Goal: Check status: Check status

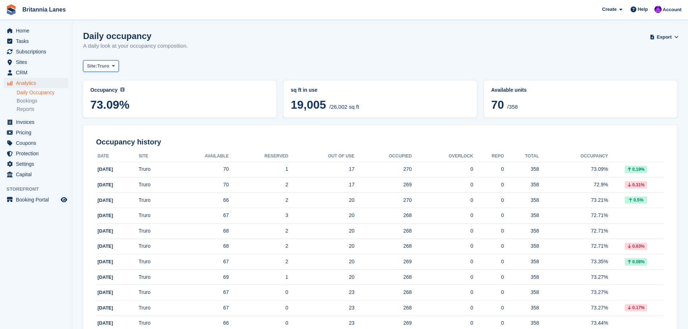
click at [97, 66] on span "Site:" at bounding box center [92, 65] width 10 height 7
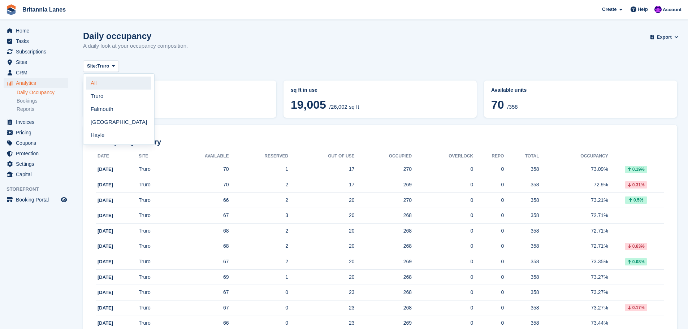
click at [101, 84] on link "All" at bounding box center [118, 83] width 65 height 13
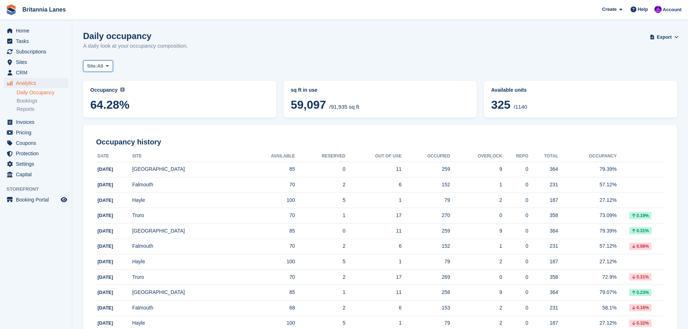
click at [97, 68] on span "Site:" at bounding box center [92, 65] width 10 height 7
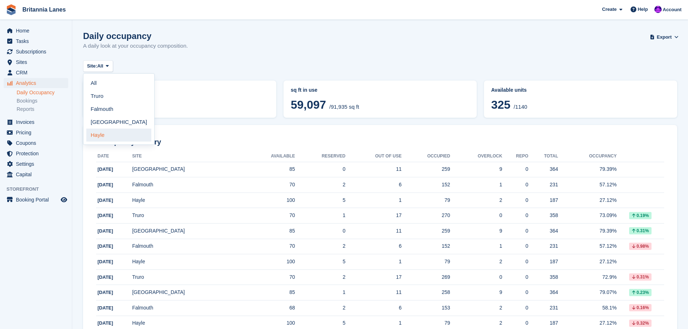
click at [102, 136] on link "Hayle" at bounding box center [118, 135] width 65 height 13
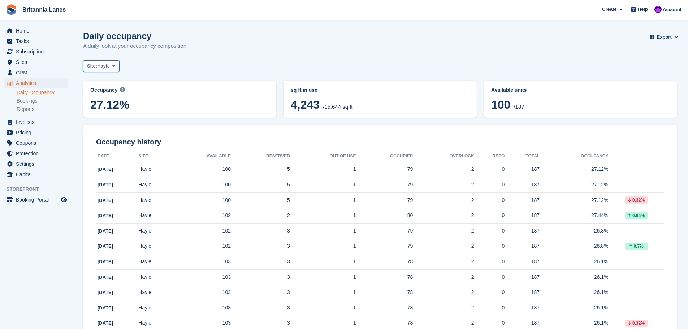
click at [107, 68] on span "Hayle" at bounding box center [103, 65] width 13 height 7
click at [109, 111] on link "Falmouth" at bounding box center [118, 109] width 65 height 13
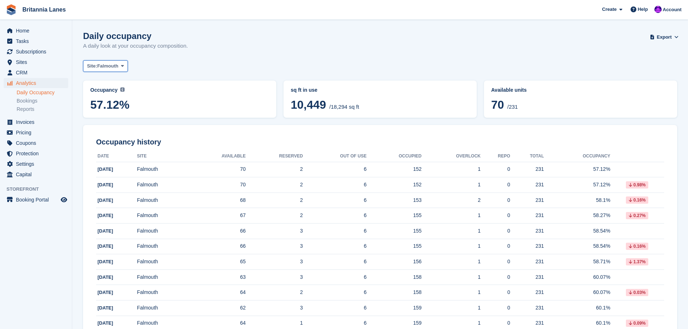
click at [93, 65] on span "Site:" at bounding box center [92, 65] width 10 height 7
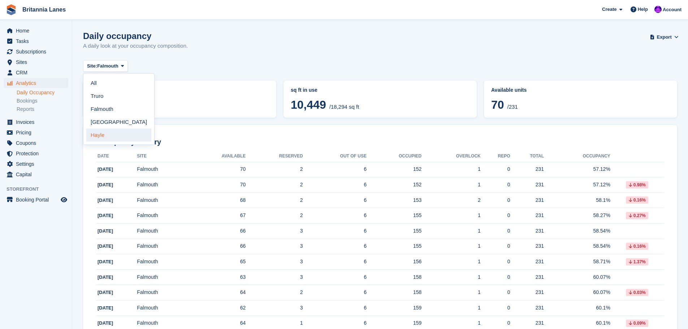
click at [100, 135] on link "Hayle" at bounding box center [118, 135] width 65 height 13
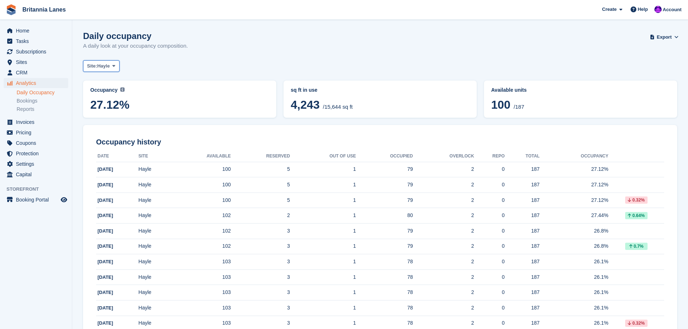
click at [103, 65] on span "Hayle" at bounding box center [103, 65] width 13 height 7
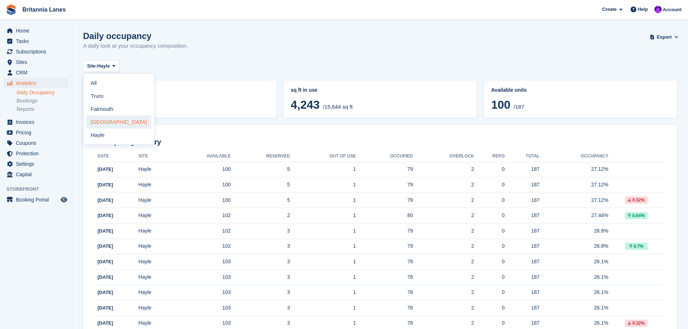
click at [107, 120] on link "[GEOGRAPHIC_DATA]" at bounding box center [118, 122] width 65 height 13
